Goal: Task Accomplishment & Management: Use online tool/utility

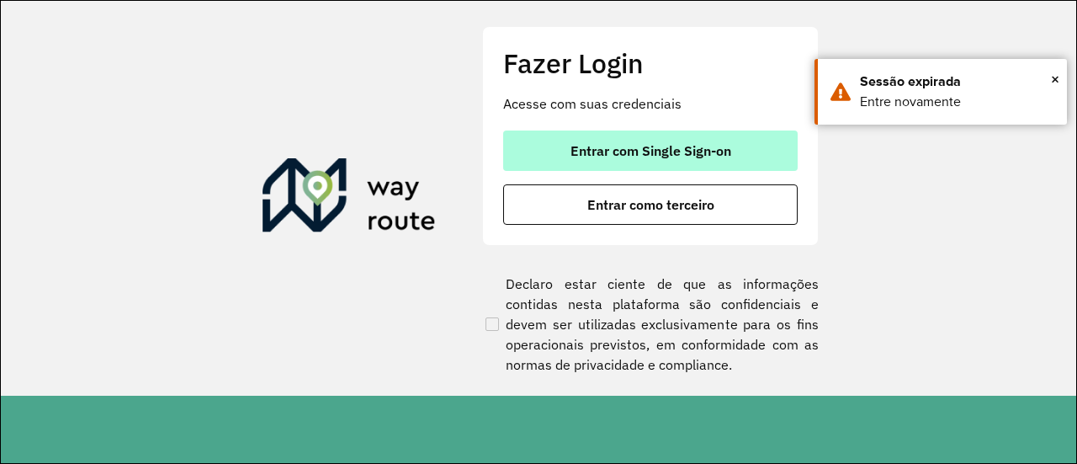
click at [683, 136] on button "Entrar com Single Sign-on" at bounding box center [650, 150] width 295 height 40
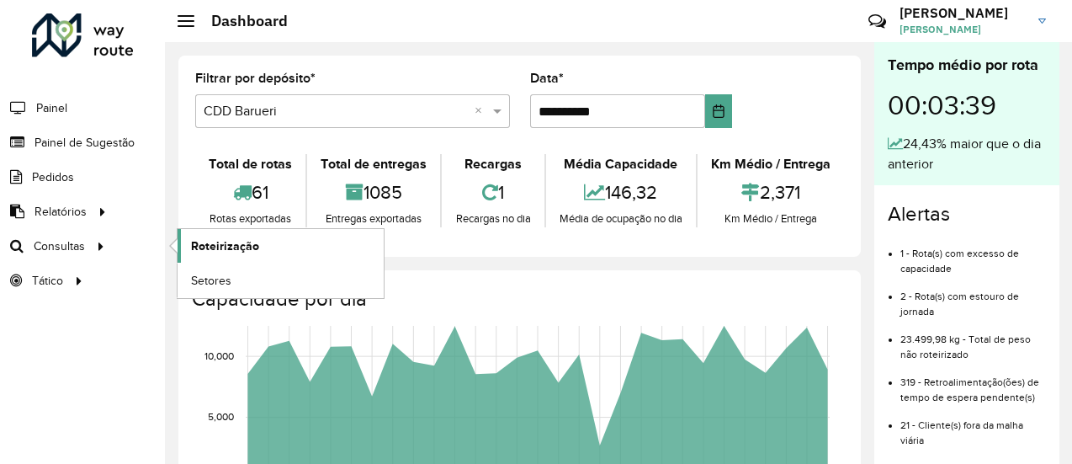
click at [256, 242] on span "Roteirização" at bounding box center [225, 246] width 68 height 18
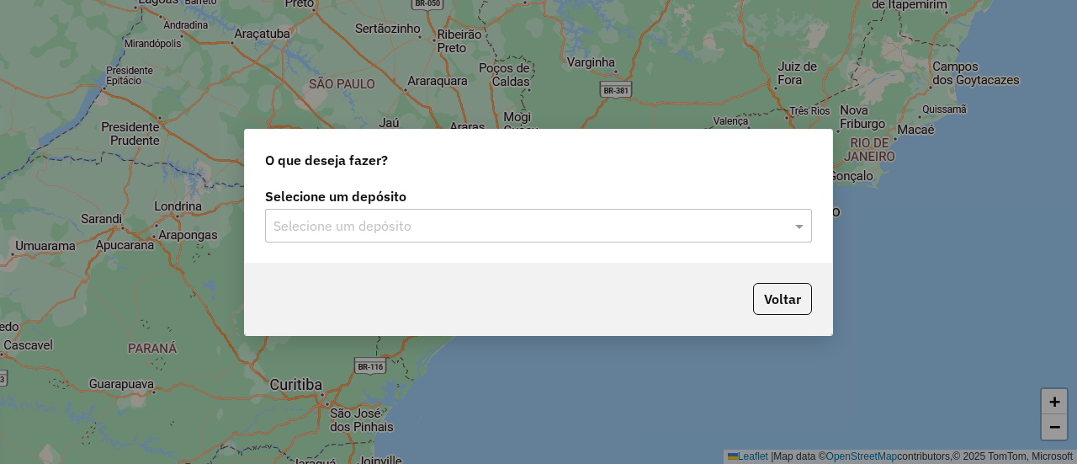
drag, startPoint x: 528, startPoint y: 231, endPoint x: 522, endPoint y: 241, distance: 11.0
click at [527, 231] on input "text" at bounding box center [522, 226] width 497 height 20
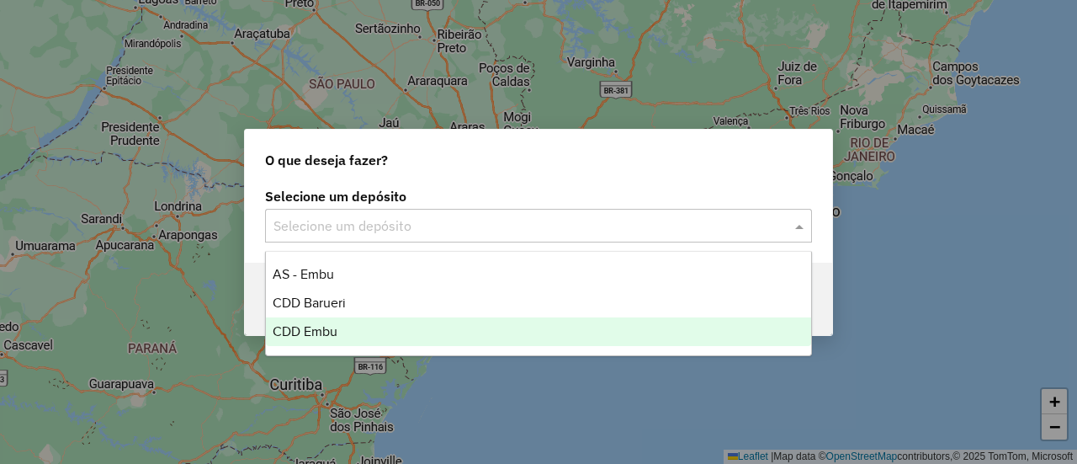
click at [396, 331] on div "CDD Embu" at bounding box center [538, 331] width 545 height 29
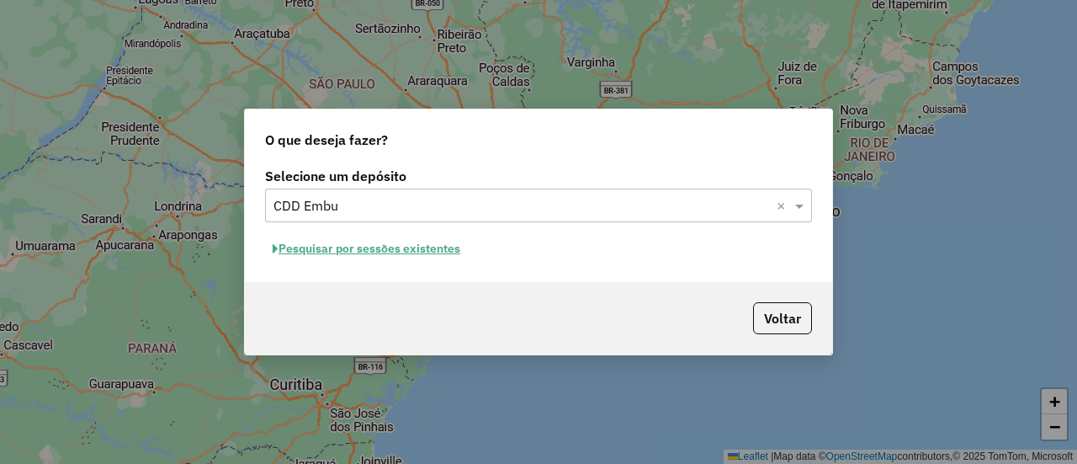
click at [382, 252] on button "Pesquisar por sessões existentes" at bounding box center [366, 249] width 203 height 26
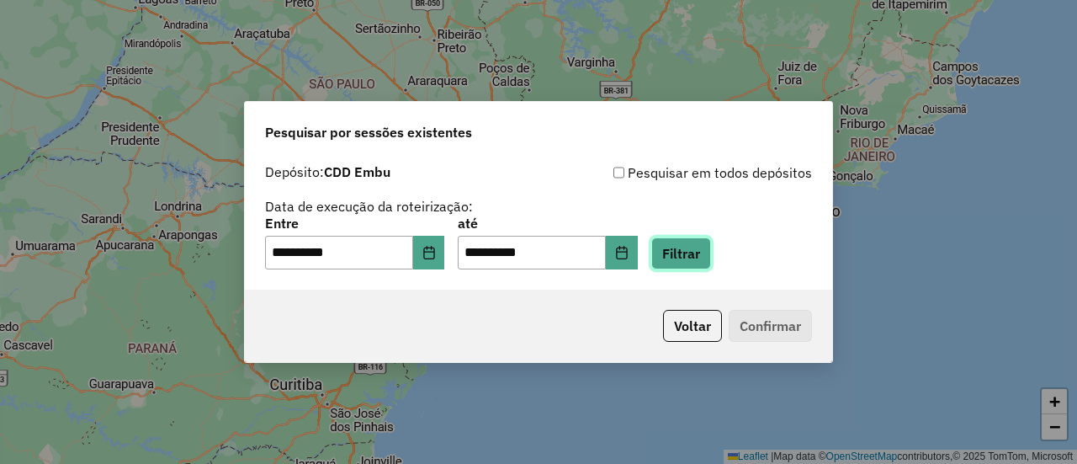
click at [704, 262] on button "Filtrar" at bounding box center [682, 253] width 60 height 32
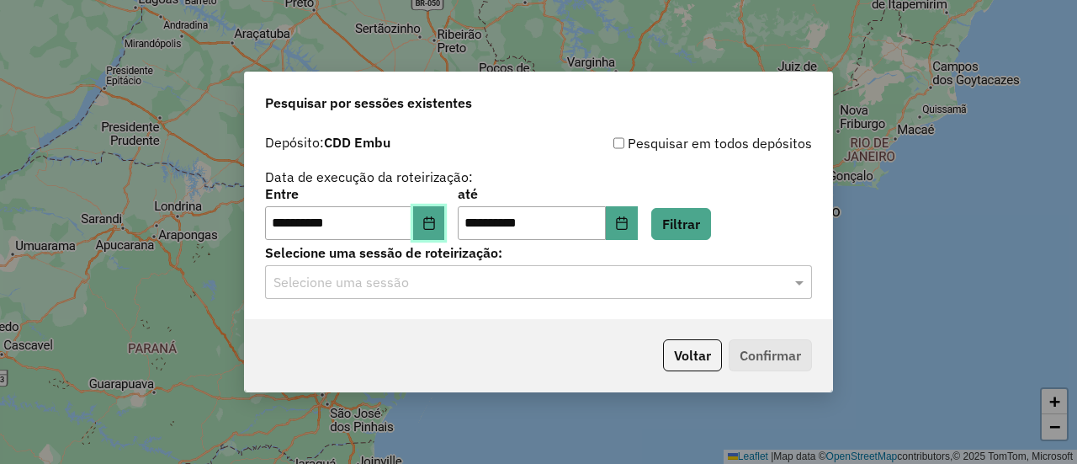
click at [434, 224] on icon "Choose Date" at bounding box center [429, 222] width 13 height 13
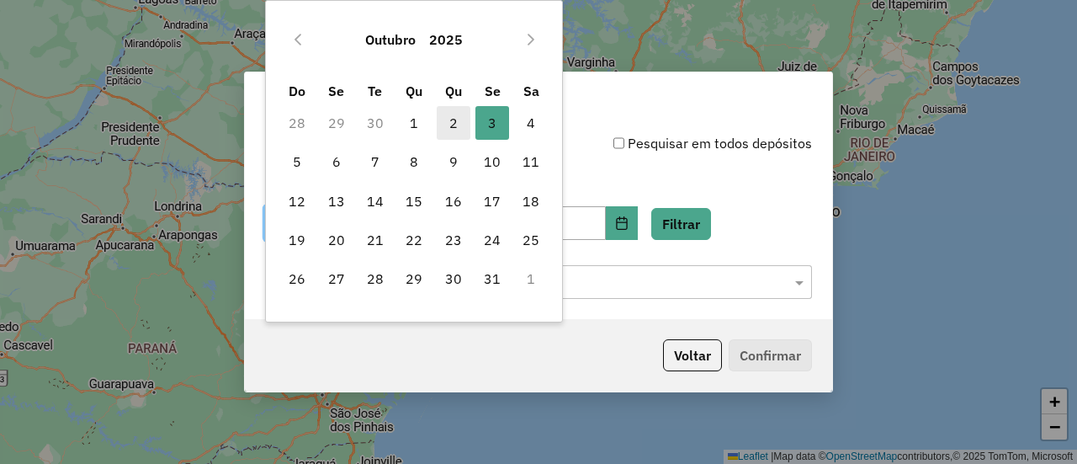
click at [449, 119] on span "2" at bounding box center [454, 123] width 34 height 34
type input "**********"
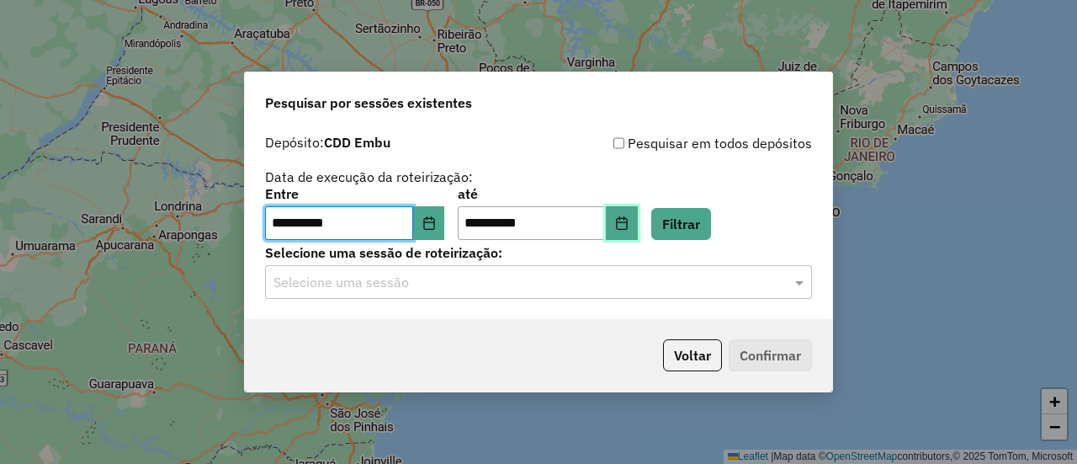
click at [627, 219] on icon "Choose Date" at bounding box center [621, 222] width 11 height 13
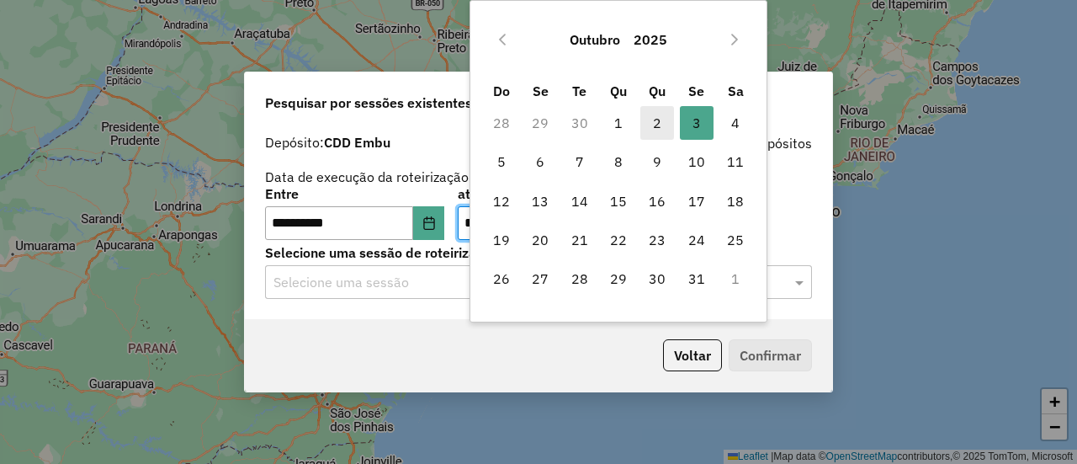
click at [657, 129] on span "2" at bounding box center [658, 123] width 34 height 34
type input "**********"
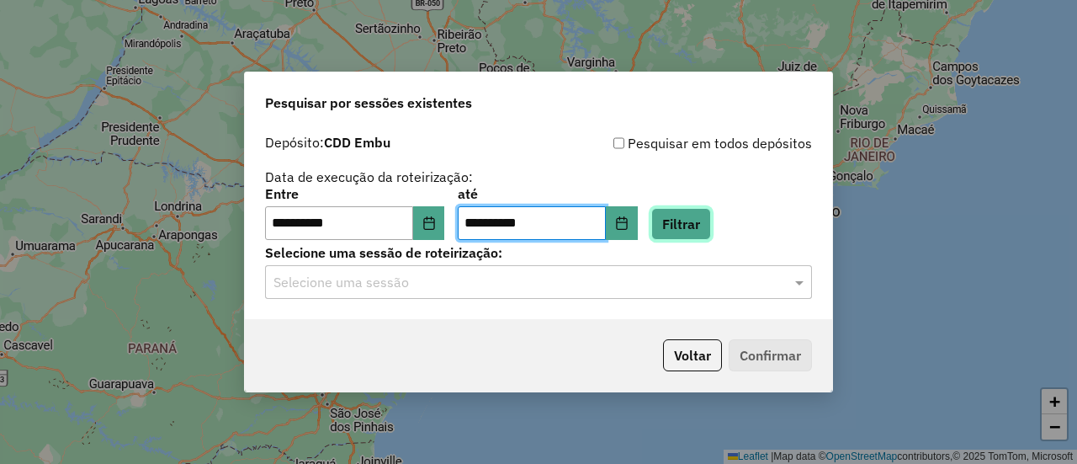
click at [707, 226] on button "Filtrar" at bounding box center [682, 224] width 60 height 32
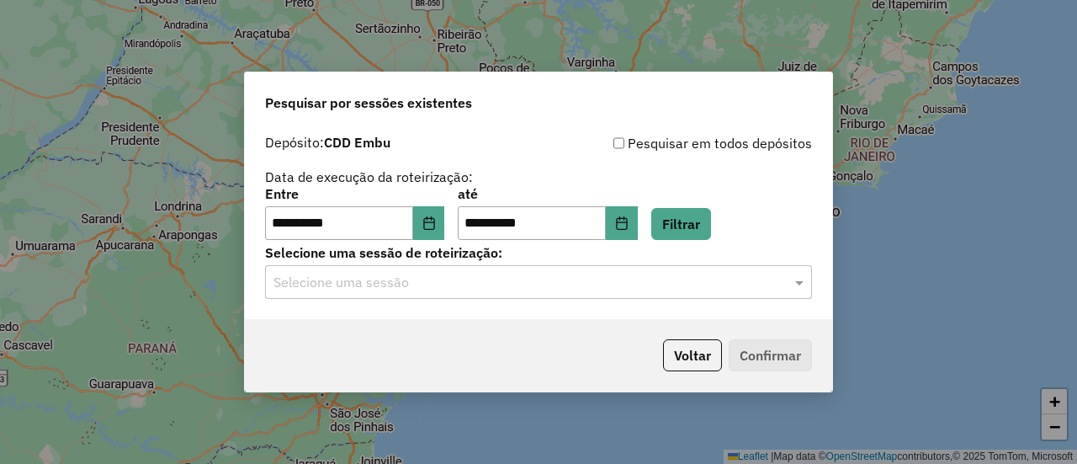
click at [520, 285] on input "text" at bounding box center [522, 283] width 497 height 20
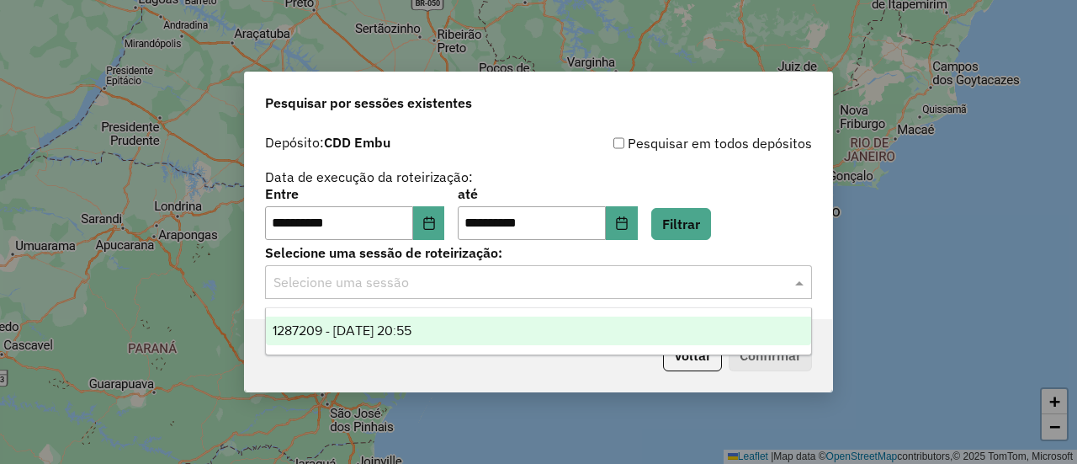
click at [449, 331] on div "1287209 - [DATE] 20:55" at bounding box center [538, 330] width 545 height 29
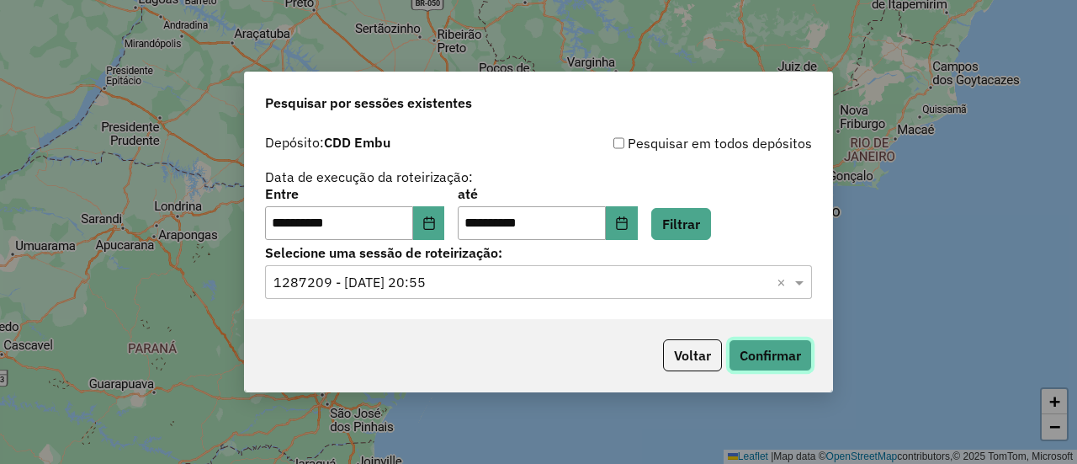
click at [784, 352] on button "Confirmar" at bounding box center [770, 355] width 83 height 32
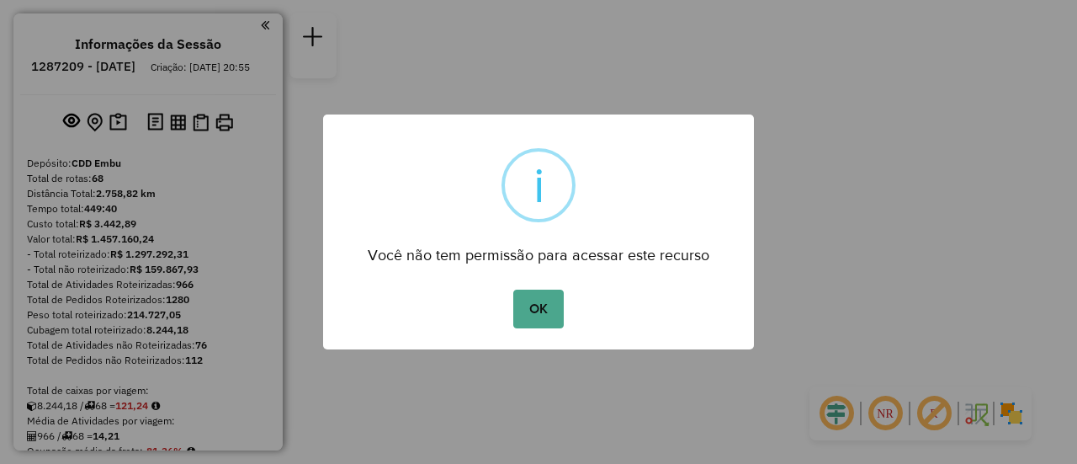
click at [534, 302] on button "OK" at bounding box center [538, 309] width 50 height 39
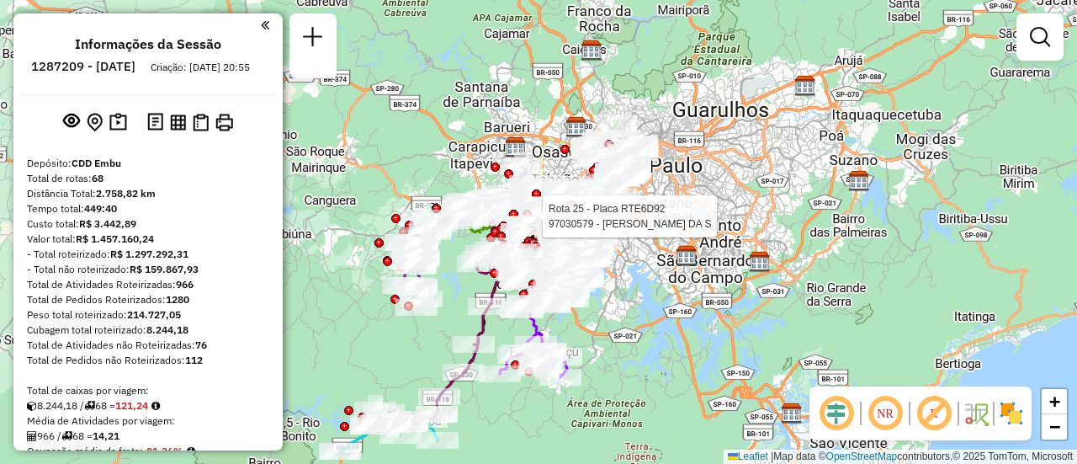
scroll to position [5715, 0]
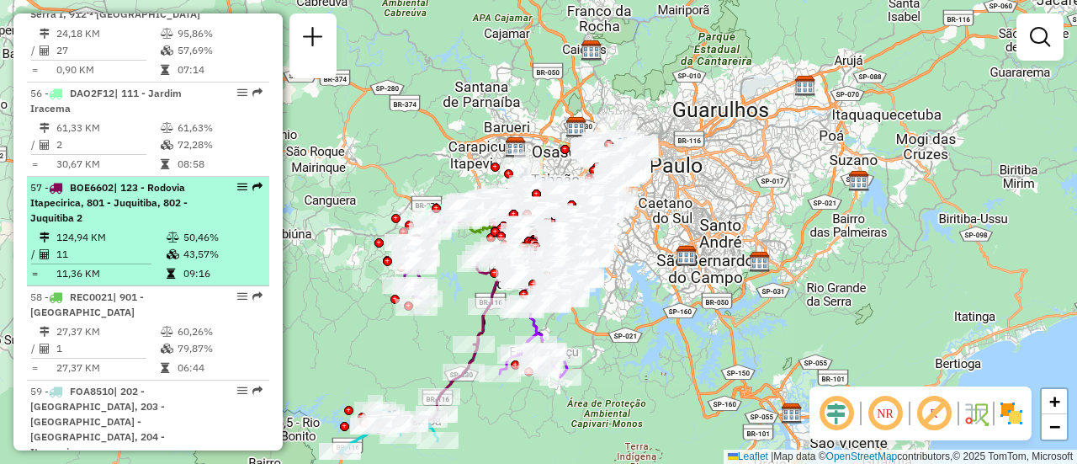
select select "**********"
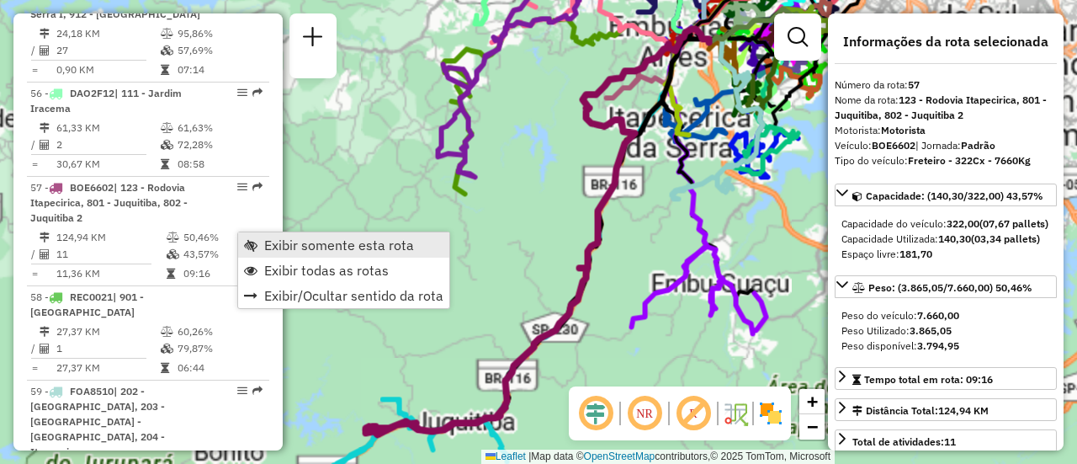
click at [259, 242] on link "Exibir somente esta rota" at bounding box center [343, 244] width 211 height 25
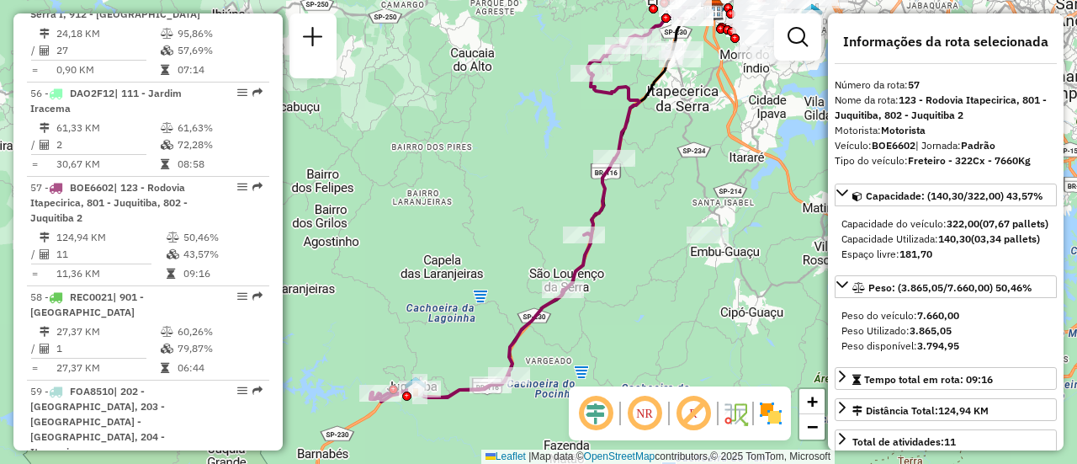
drag, startPoint x: 656, startPoint y: 289, endPoint x: 660, endPoint y: 255, distance: 33.9
click at [660, 255] on div "Janela de atendimento Grade de atendimento Capacidade Transportadoras Veículos …" at bounding box center [538, 232] width 1077 height 464
click at [652, 414] on em at bounding box center [645, 413] width 40 height 40
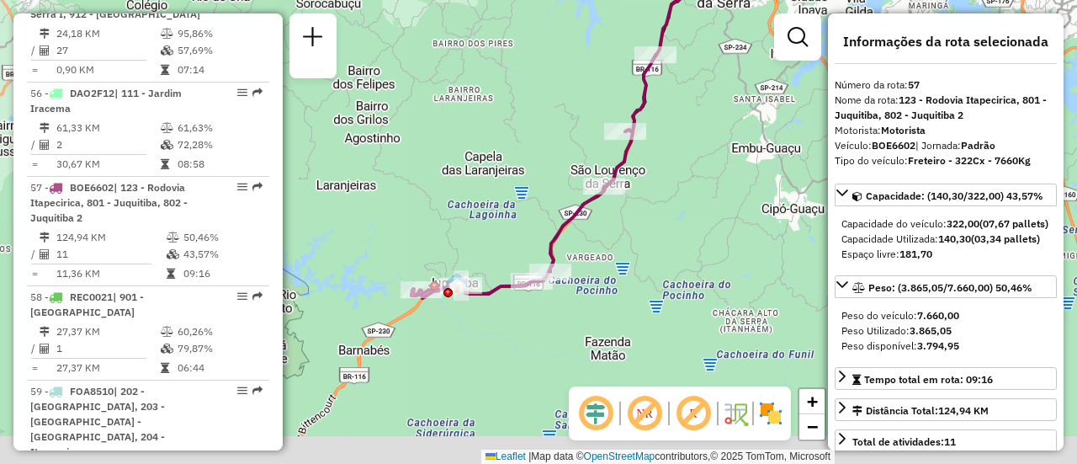
drag, startPoint x: 670, startPoint y: 228, endPoint x: 710, endPoint y: 123, distance: 112.7
click at [710, 123] on div "Janela de atendimento Grade de atendimento Capacidade Transportadoras Veículos …" at bounding box center [538, 232] width 1077 height 464
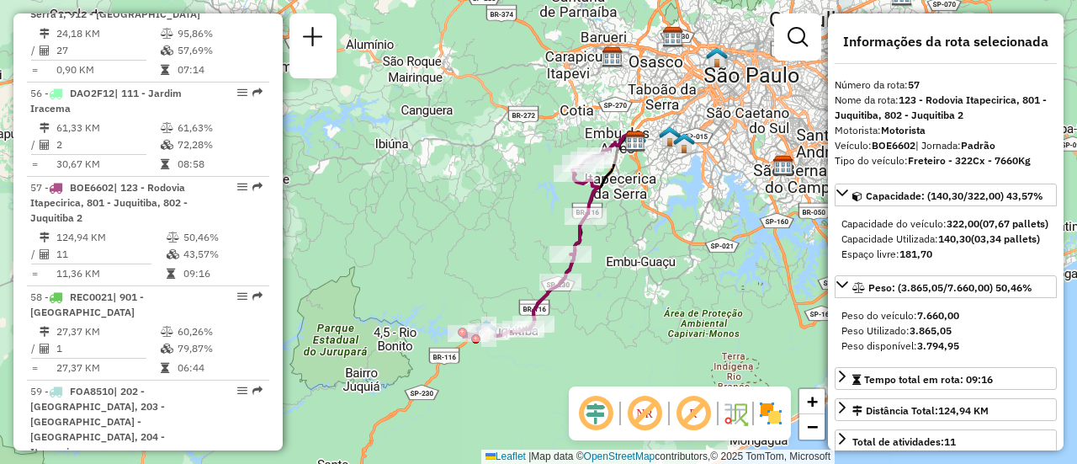
drag, startPoint x: 630, startPoint y: 234, endPoint x: 628, endPoint y: 202, distance: 32.1
click at [612, 316] on div "Janela de atendimento Grade de atendimento Capacidade Transportadoras Veículos …" at bounding box center [538, 232] width 1077 height 464
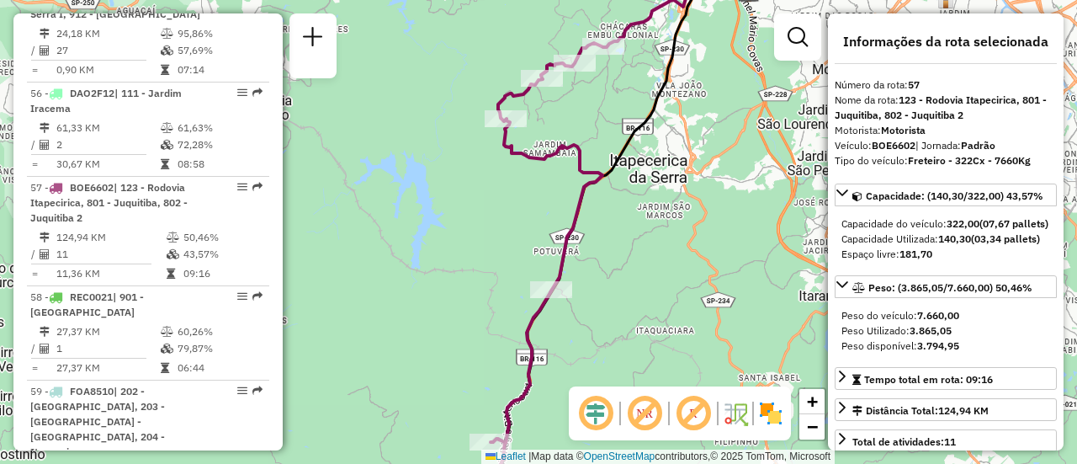
drag, startPoint x: 569, startPoint y: 225, endPoint x: 686, endPoint y: 228, distance: 117.0
click at [686, 228] on div "Janela de atendimento Grade de atendimento Capacidade Transportadoras Veículos …" at bounding box center [538, 232] width 1077 height 464
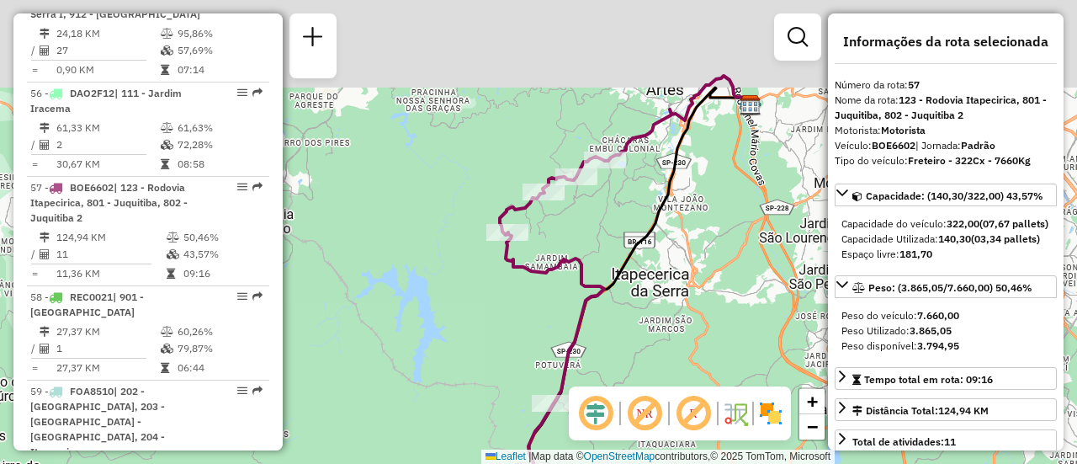
drag, startPoint x: 662, startPoint y: 244, endPoint x: 667, endPoint y: 338, distance: 93.6
click at [667, 338] on div "Janela de atendimento Grade de atendimento Capacidade Transportadoras Veículos …" at bounding box center [538, 232] width 1077 height 464
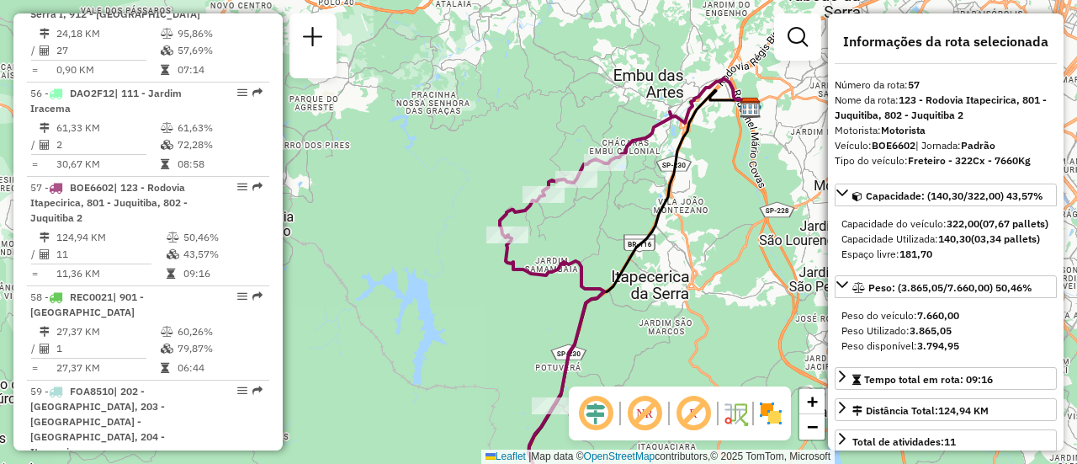
drag, startPoint x: 623, startPoint y: 190, endPoint x: 625, endPoint y: 211, distance: 21.2
click at [625, 211] on div "Janela de atendimento Grade de atendimento Capacidade Transportadoras Veículos …" at bounding box center [538, 232] width 1077 height 464
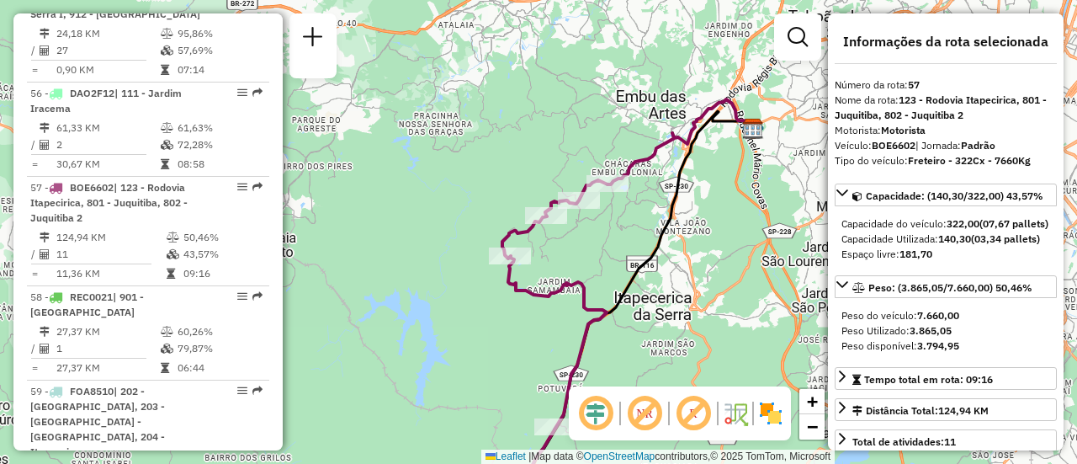
click at [779, 407] on img at bounding box center [771, 413] width 27 height 27
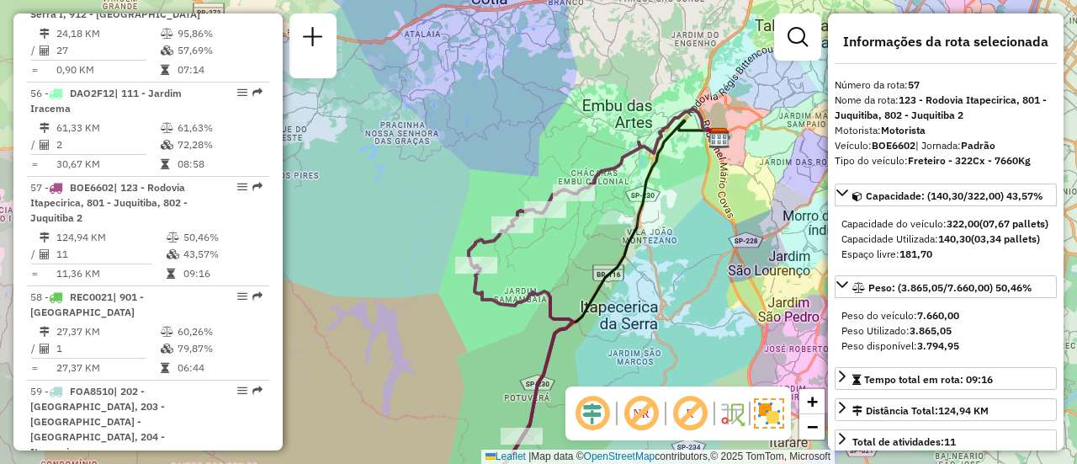
drag, startPoint x: 727, startPoint y: 277, endPoint x: 694, endPoint y: 286, distance: 34.9
click at [694, 286] on div "Janela de atendimento Grade de atendimento Capacidade Transportadoras Veículos …" at bounding box center [538, 232] width 1077 height 464
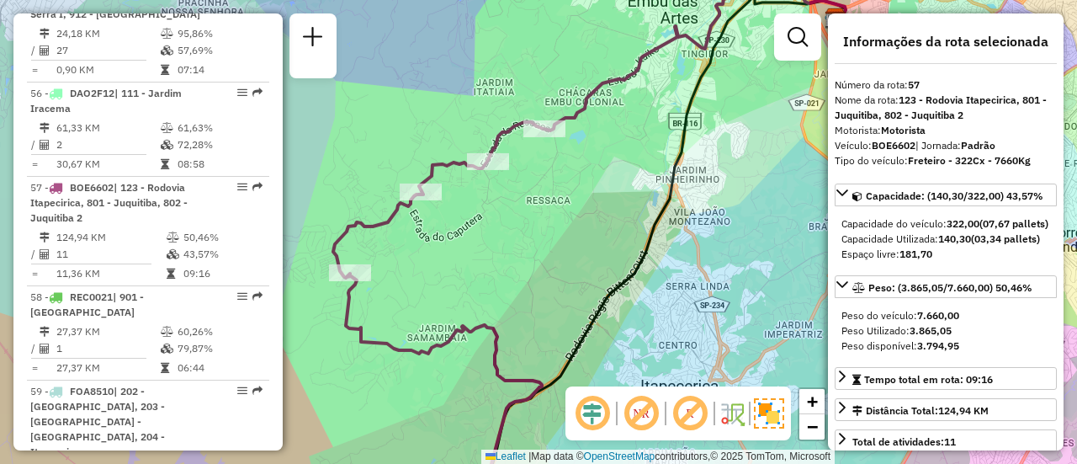
drag, startPoint x: 613, startPoint y: 267, endPoint x: 564, endPoint y: 280, distance: 50.6
click at [564, 280] on div "Janela de atendimento Grade de atendimento Capacidade Transportadoras Veículos …" at bounding box center [538, 232] width 1077 height 464
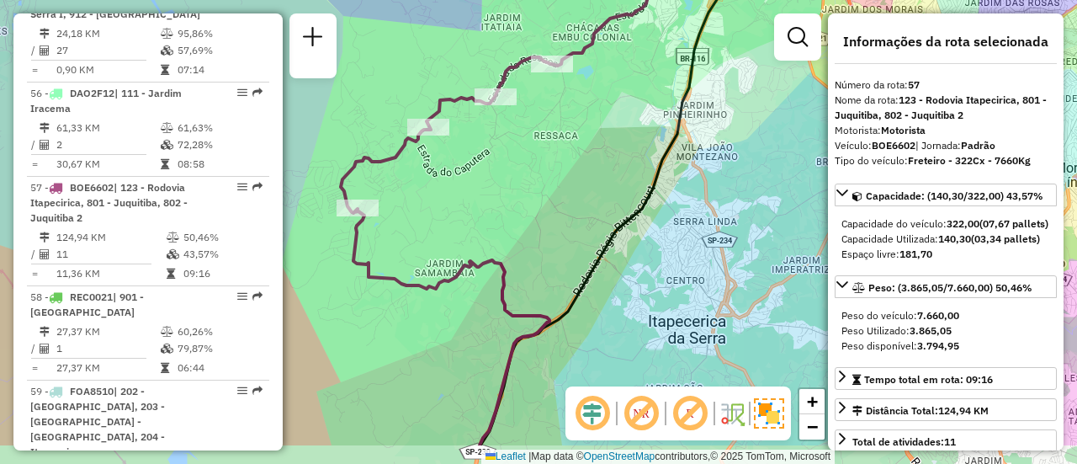
drag, startPoint x: 556, startPoint y: 285, endPoint x: 568, endPoint y: 216, distance: 70.2
click at [565, 219] on div "Janela de atendimento Grade de atendimento Capacidade Transportadoras Veículos …" at bounding box center [538, 232] width 1077 height 464
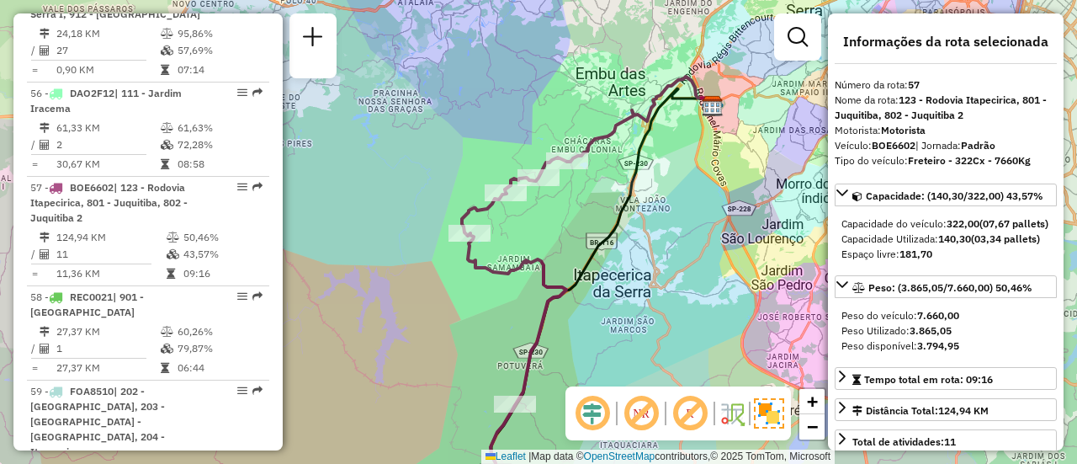
drag, startPoint x: 397, startPoint y: 271, endPoint x: 407, endPoint y: 297, distance: 27.7
click at [407, 297] on div "Janela de atendimento Grade de atendimento Capacidade Transportadoras Veículos …" at bounding box center [538, 232] width 1077 height 464
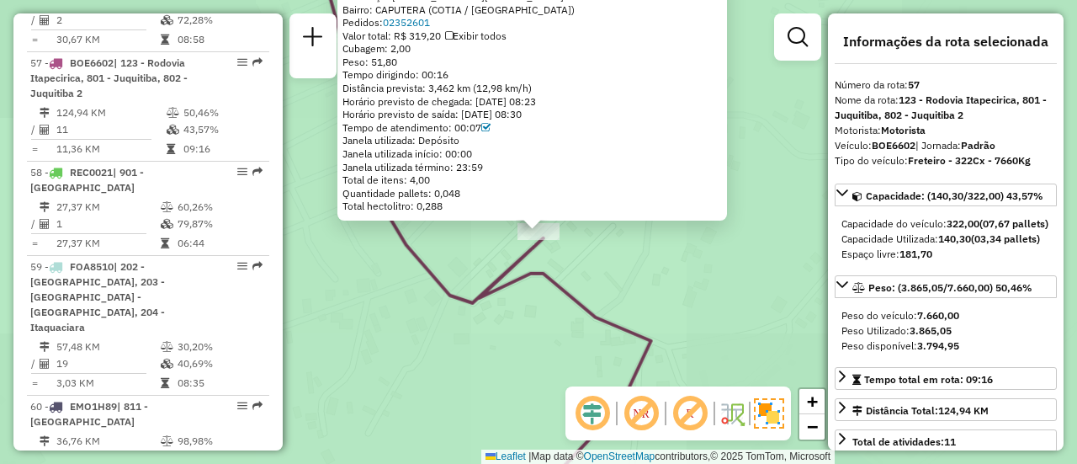
scroll to position [5923, 0]
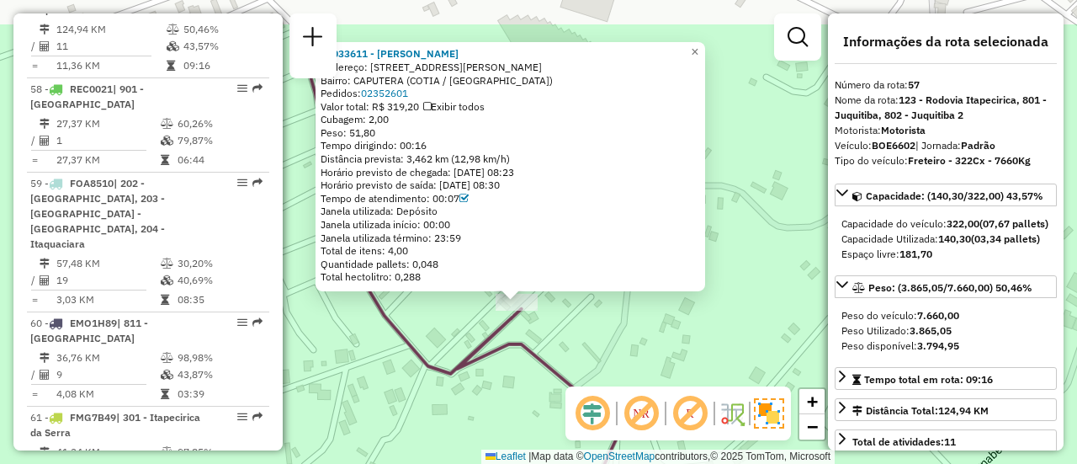
drag, startPoint x: 604, startPoint y: 274, endPoint x: 638, endPoint y: 235, distance: 51.3
click at [588, 354] on div "97033611 - EDUARDO TEIXEIRA Endereço: R RUA ZACARIAS FERREIRA 14 Bairro: CAPUTE…" at bounding box center [538, 232] width 1077 height 464
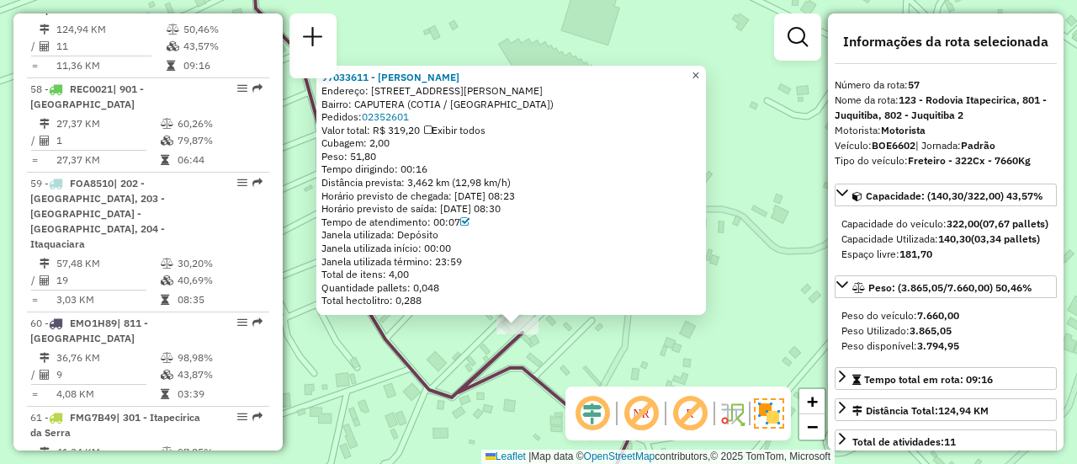
click at [699, 70] on span "×" at bounding box center [696, 75] width 8 height 14
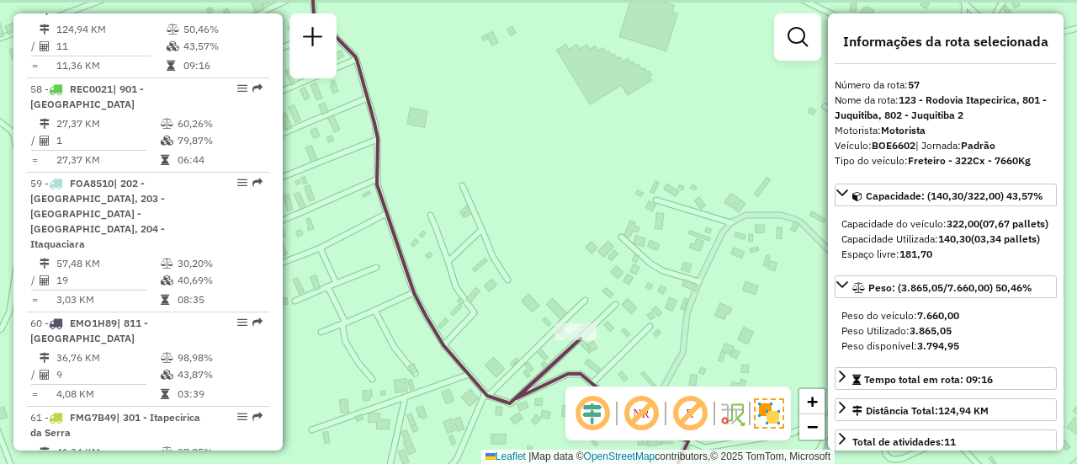
drag, startPoint x: 657, startPoint y: 248, endPoint x: 676, endPoint y: 248, distance: 18.5
click at [676, 248] on div "Janela de atendimento Grade de atendimento Capacidade Transportadoras Veículos …" at bounding box center [538, 232] width 1077 height 464
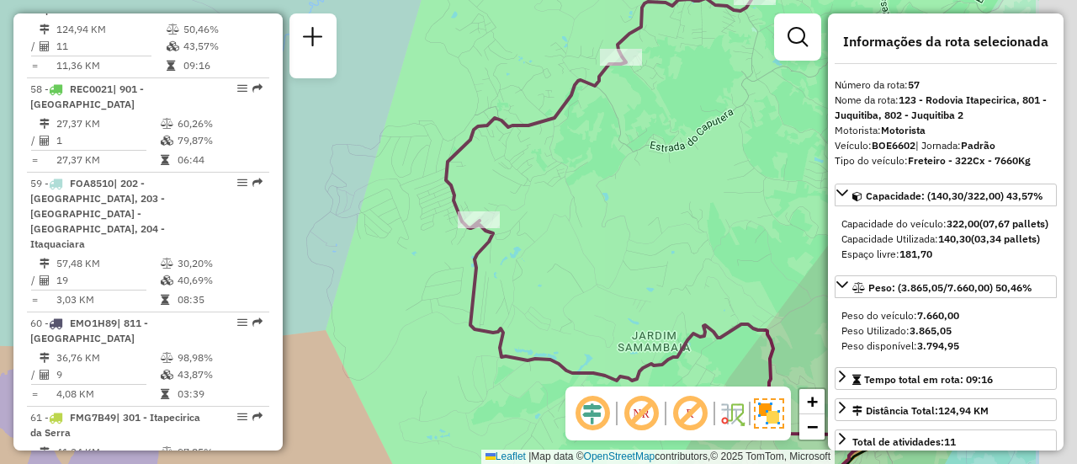
drag, startPoint x: 696, startPoint y: 253, endPoint x: 550, endPoint y: 215, distance: 150.7
click at [550, 215] on div "Janela de atendimento Grade de atendimento Capacidade Transportadoras Veículos …" at bounding box center [538, 232] width 1077 height 464
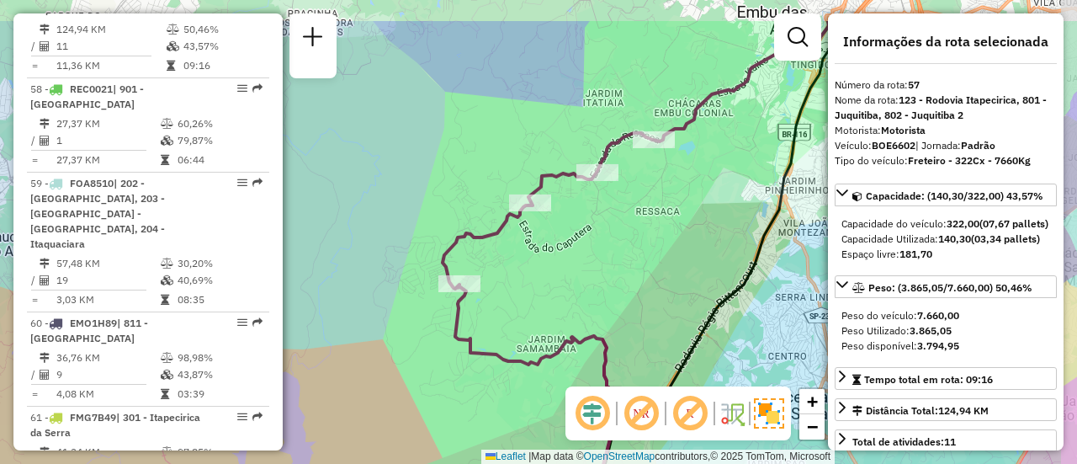
drag, startPoint x: 609, startPoint y: 184, endPoint x: 527, endPoint y: 214, distance: 87.6
click at [555, 252] on div "Janela de atendimento Grade de atendimento Capacidade Transportadoras Veículos …" at bounding box center [538, 232] width 1077 height 464
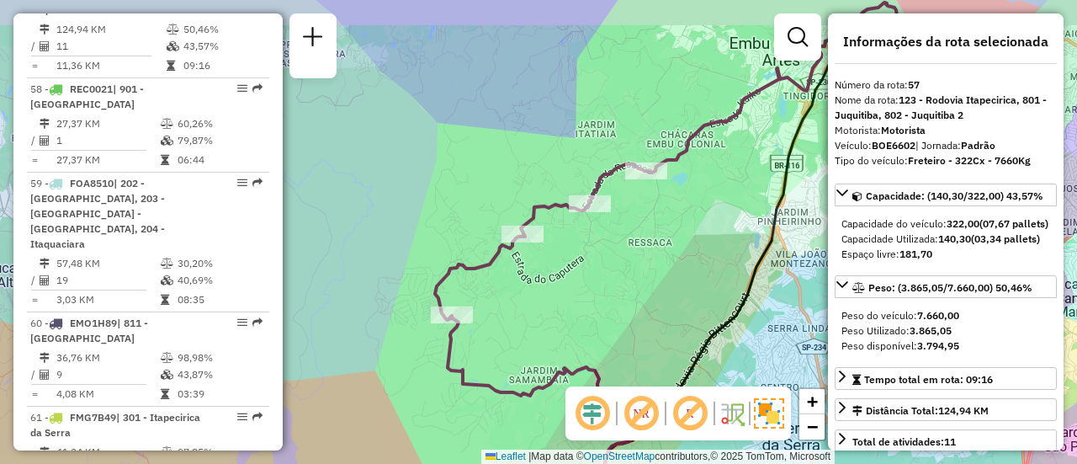
drag, startPoint x: 624, startPoint y: 211, endPoint x: 614, endPoint y: 250, distance: 39.8
click at [614, 250] on div "Janela de atendimento Grade de atendimento Capacidade Transportadoras Veículos …" at bounding box center [538, 232] width 1077 height 464
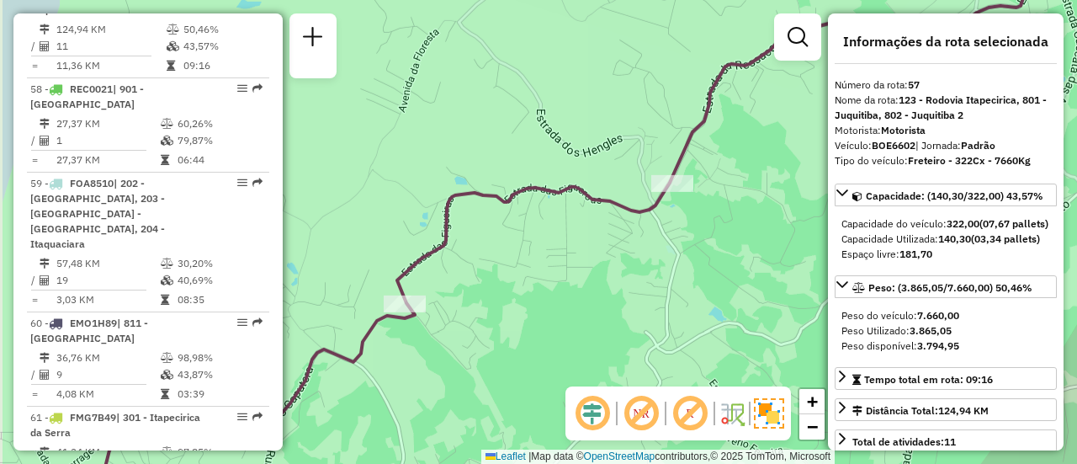
drag, startPoint x: 559, startPoint y: 231, endPoint x: 665, endPoint y: 242, distance: 106.6
click at [665, 242] on div "Janela de atendimento Grade de atendimento Capacidade Transportadoras Veículos …" at bounding box center [538, 232] width 1077 height 464
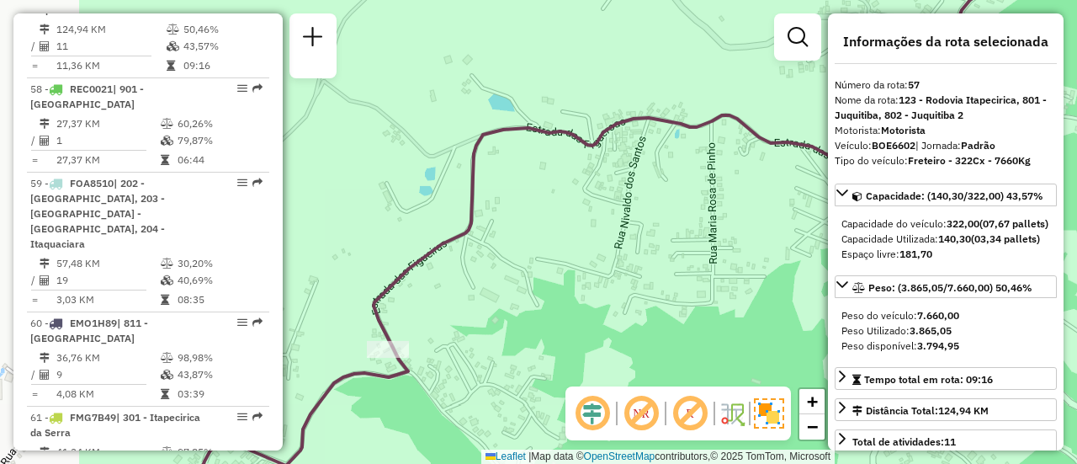
drag, startPoint x: 535, startPoint y: 245, endPoint x: 705, endPoint y: 233, distance: 170.4
click at [705, 233] on div "Janela de atendimento Grade de atendimento Capacidade Transportadoras Veículos …" at bounding box center [538, 232] width 1077 height 464
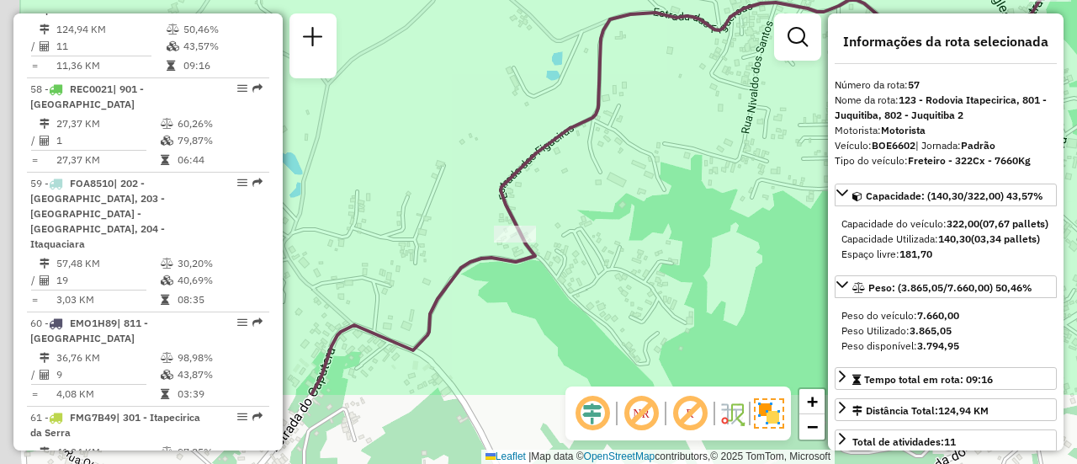
drag, startPoint x: 484, startPoint y: 288, endPoint x: 614, endPoint y: 167, distance: 178.1
click at [614, 167] on div "Janela de atendimento Grade de atendimento Capacidade Transportadoras Veículos …" at bounding box center [538, 232] width 1077 height 464
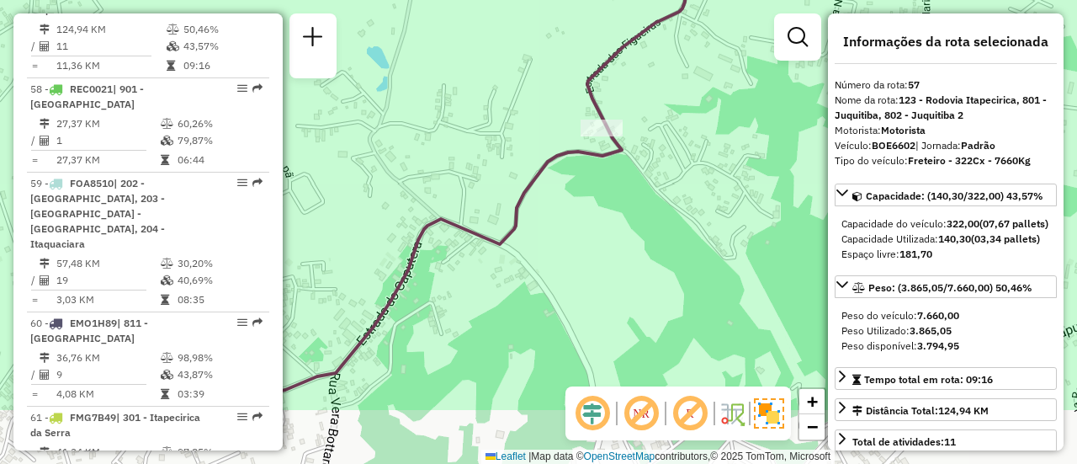
drag, startPoint x: 564, startPoint y: 263, endPoint x: 628, endPoint y: 181, distance: 103.7
click at [648, 161] on div "Janela de atendimento Grade de atendimento Capacidade Transportadoras Veículos …" at bounding box center [538, 232] width 1077 height 464
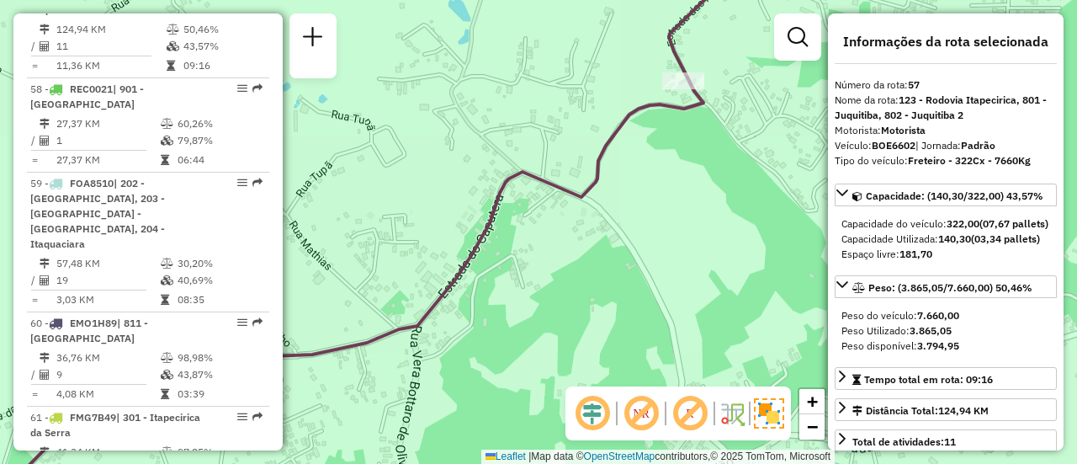
drag, startPoint x: 540, startPoint y: 280, endPoint x: 636, endPoint y: 227, distance: 108.9
click at [634, 228] on div "Janela de atendimento Grade de atendimento Capacidade Transportadoras Veículos …" at bounding box center [538, 232] width 1077 height 464
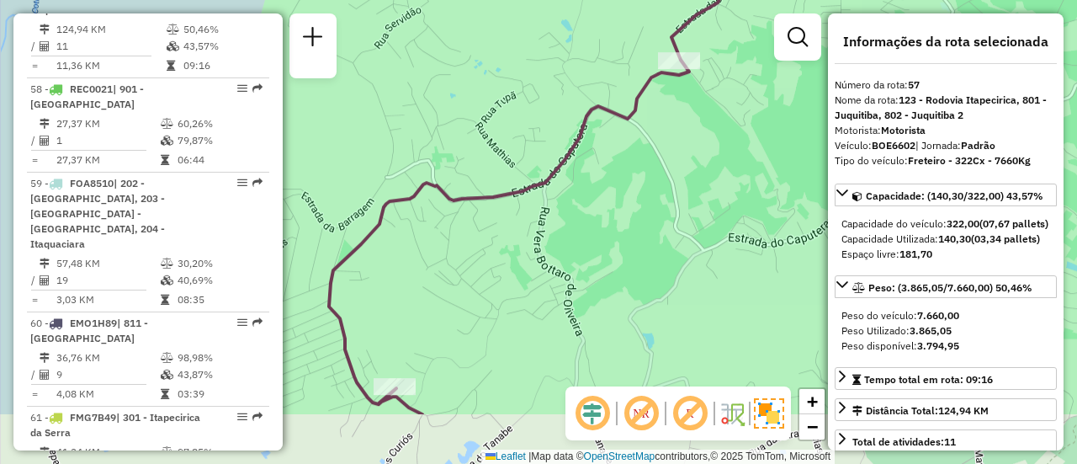
drag, startPoint x: 634, startPoint y: 251, endPoint x: 648, endPoint y: 155, distance: 97.0
click at [648, 155] on div "Janela de atendimento Grade de atendimento Capacidade Transportadoras Veículos …" at bounding box center [538, 232] width 1077 height 464
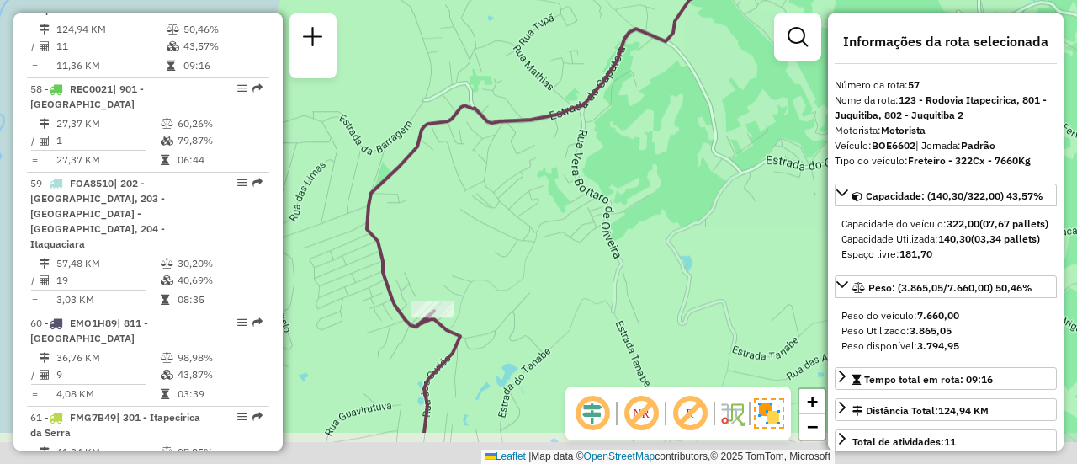
drag, startPoint x: 420, startPoint y: 343, endPoint x: 455, endPoint y: 269, distance: 82.1
click at [455, 269] on div "Janela de atendimento Grade de atendimento Capacidade Transportadoras Veículos …" at bounding box center [538, 232] width 1077 height 464
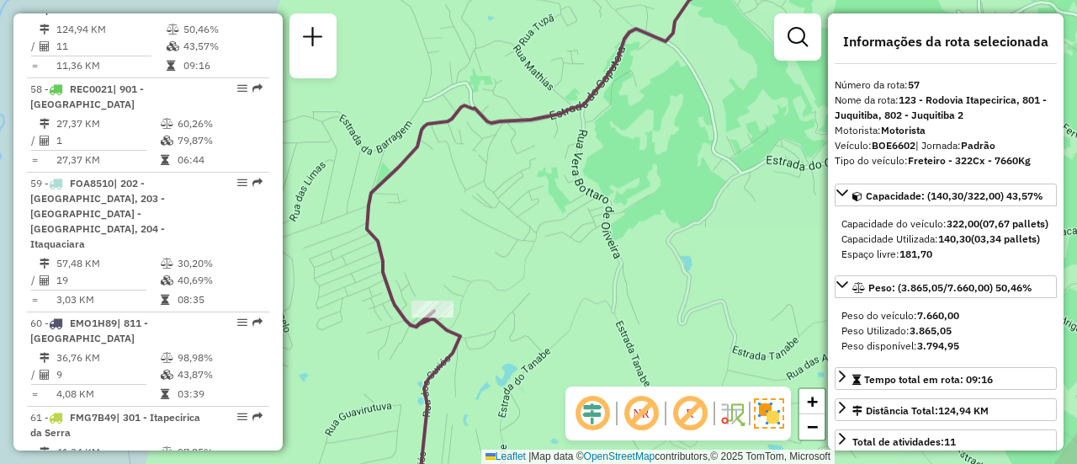
click at [947, 149] on span "| Jornada: Padrão" at bounding box center [956, 145] width 80 height 13
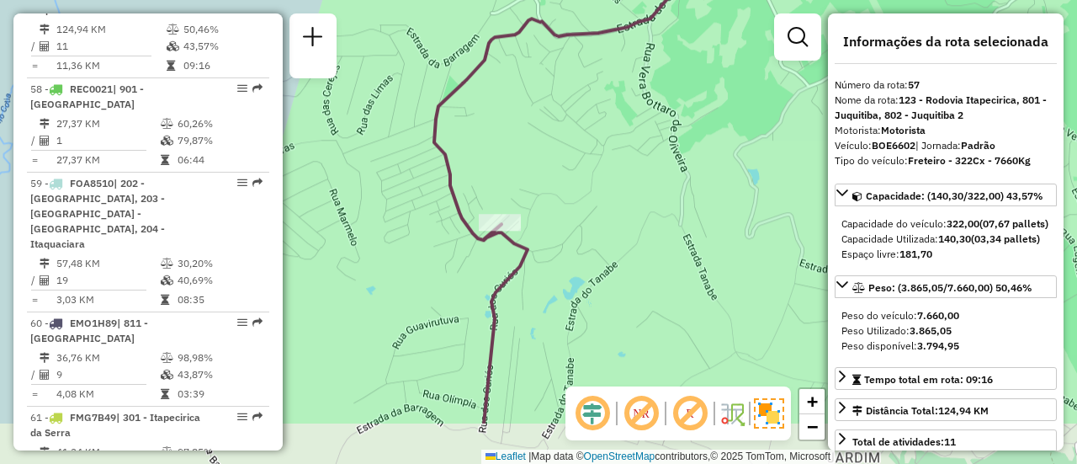
drag, startPoint x: 579, startPoint y: 230, endPoint x: 646, endPoint y: 141, distance: 111.8
click at [647, 141] on div "Janela de atendimento Grade de atendimento Capacidade Transportadoras Veículos …" at bounding box center [538, 232] width 1077 height 464
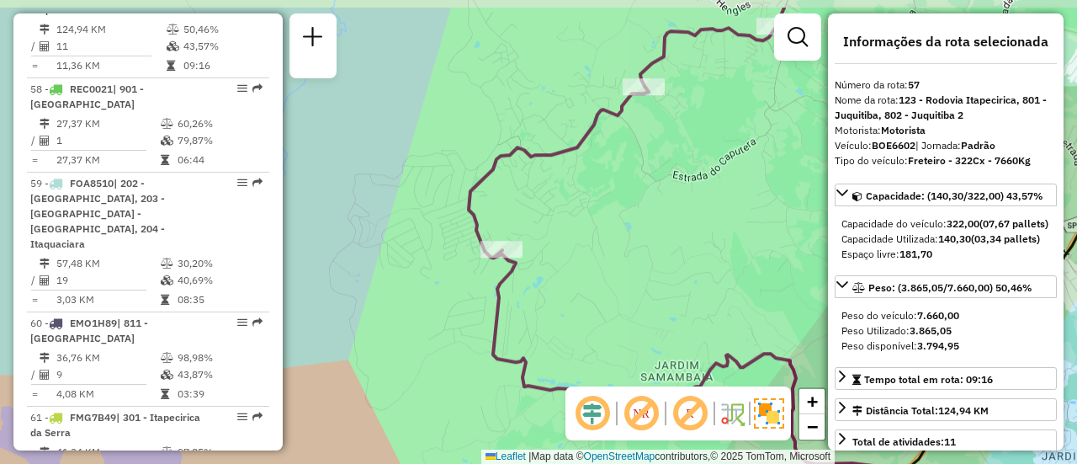
drag, startPoint x: 626, startPoint y: 205, endPoint x: 574, endPoint y: 242, distance: 64.0
click at [576, 259] on div "Janela de atendimento Grade de atendimento Capacidade Transportadoras Veículos …" at bounding box center [538, 232] width 1077 height 464
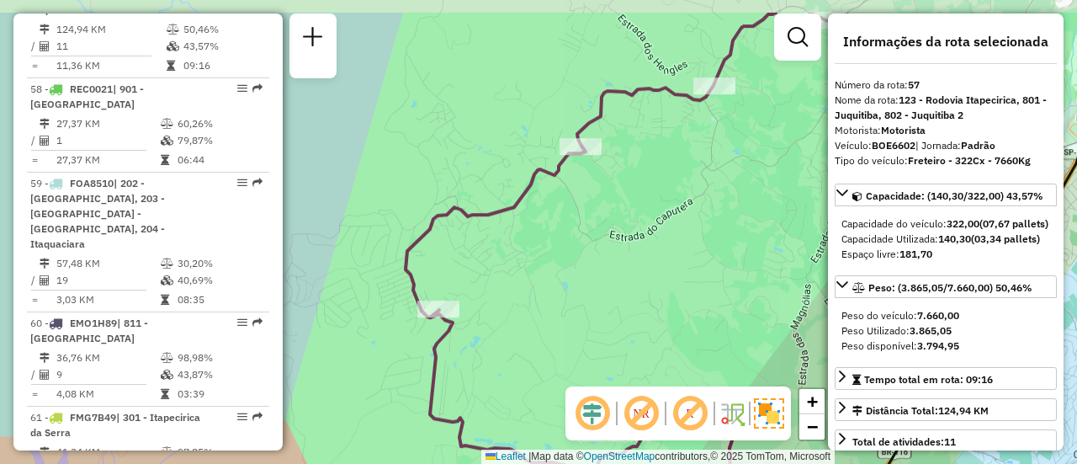
drag, startPoint x: 650, startPoint y: 191, endPoint x: 587, endPoint y: 250, distance: 86.4
click at [587, 250] on div "Janela de atendimento Grade de atendimento Capacidade Transportadoras Veículos …" at bounding box center [538, 232] width 1077 height 464
